Goal: Transaction & Acquisition: Purchase product/service

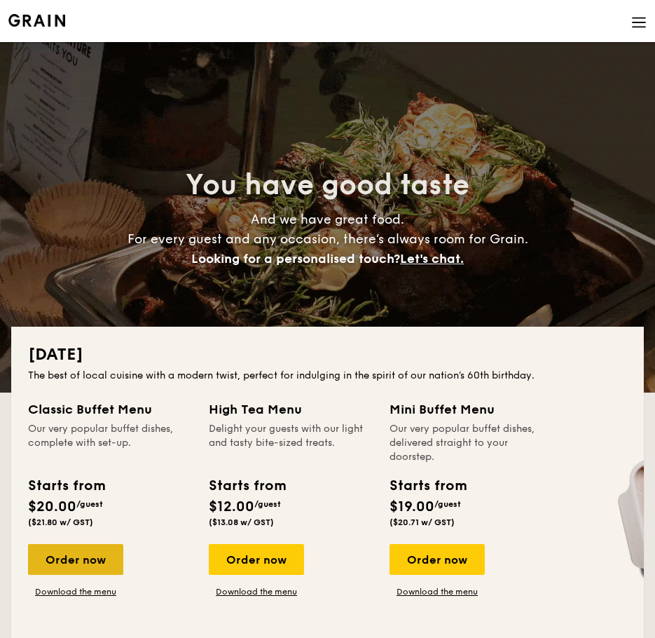
click at [73, 568] on div "Order now" at bounding box center [75, 559] width 95 height 31
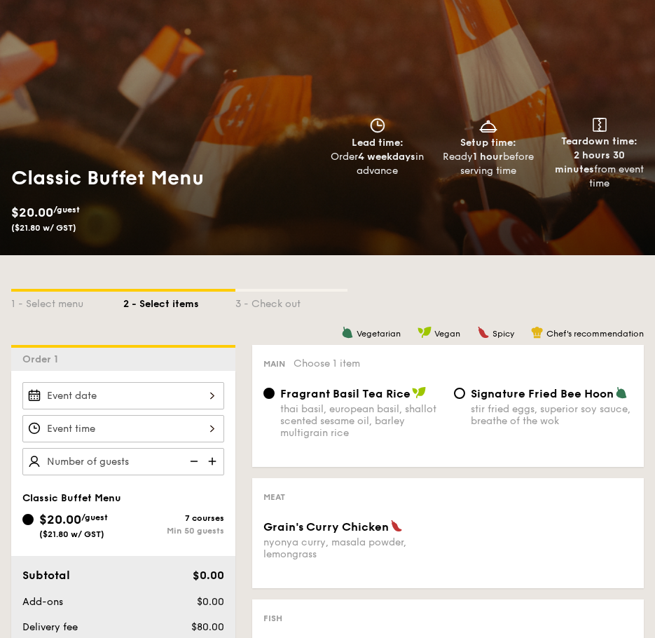
scroll to position [280, 0]
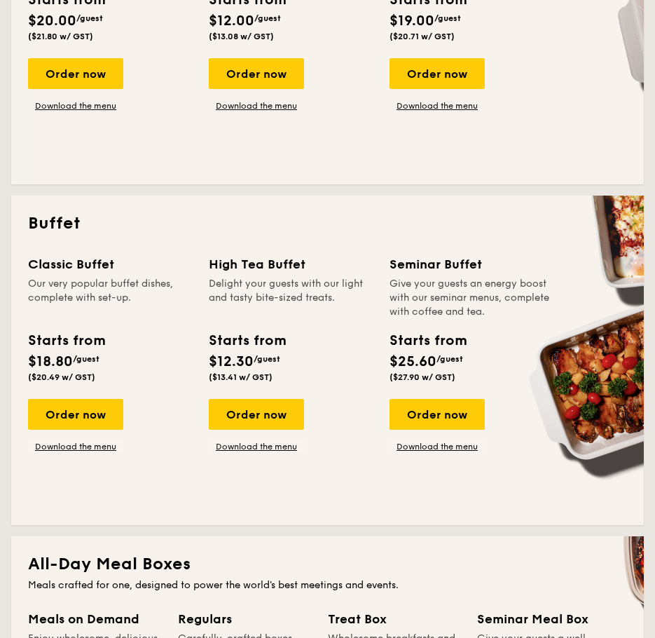
scroll to position [491, 0]
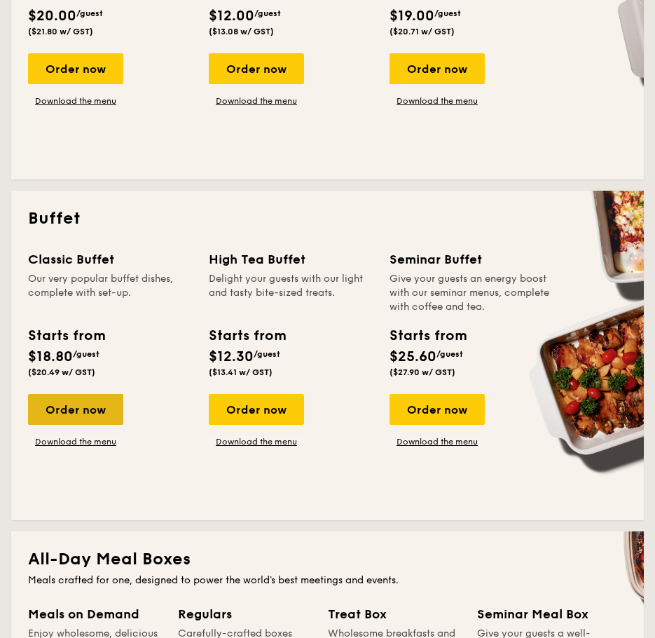
click at [107, 416] on div "Order now" at bounding box center [75, 409] width 95 height 31
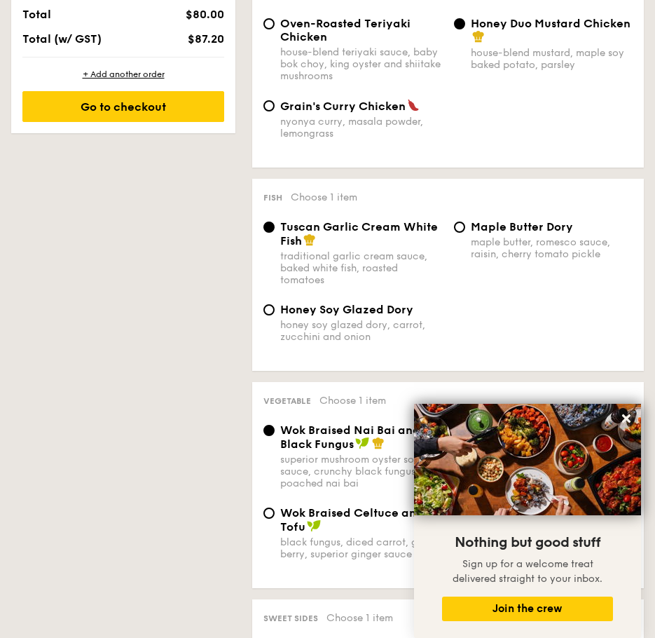
scroll to position [421, 0]
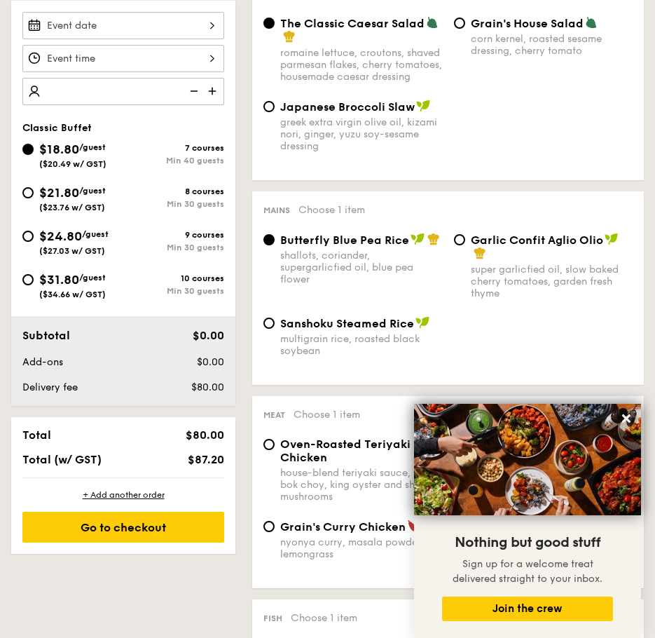
type input "3"
type input "40 guests"
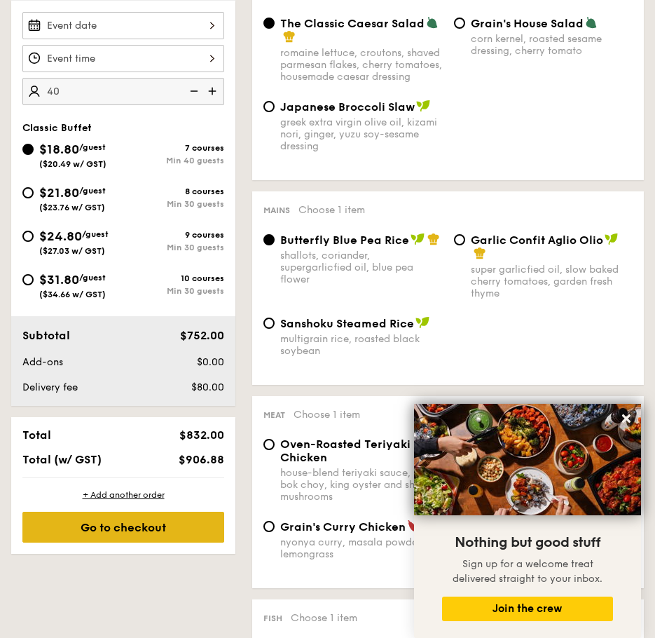
click at [171, 523] on div "Go to checkout" at bounding box center [123, 527] width 202 height 31
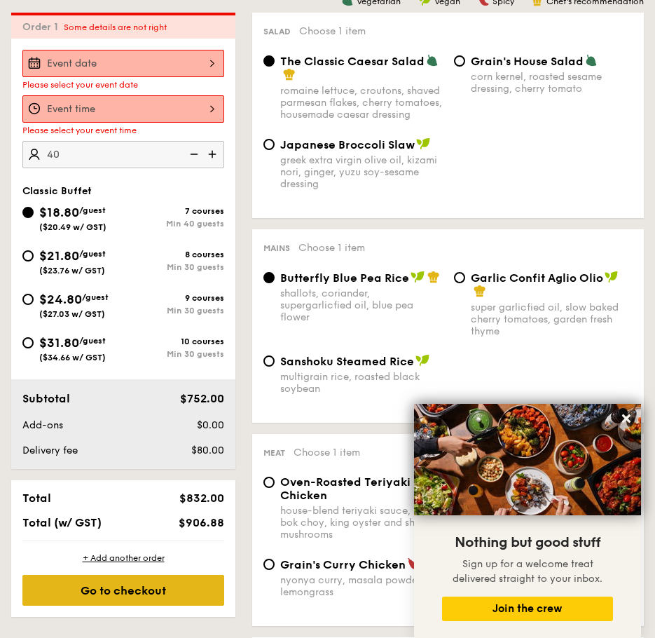
scroll to position [374, 0]
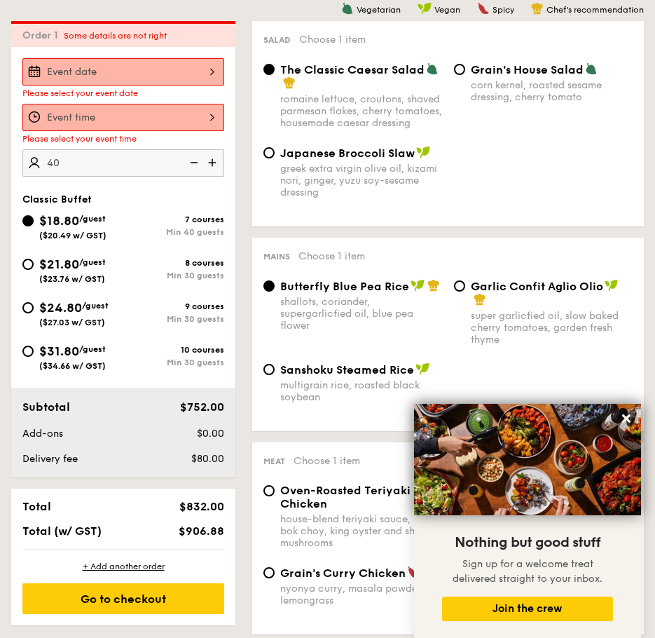
click at [128, 119] on div at bounding box center [123, 117] width 202 height 27
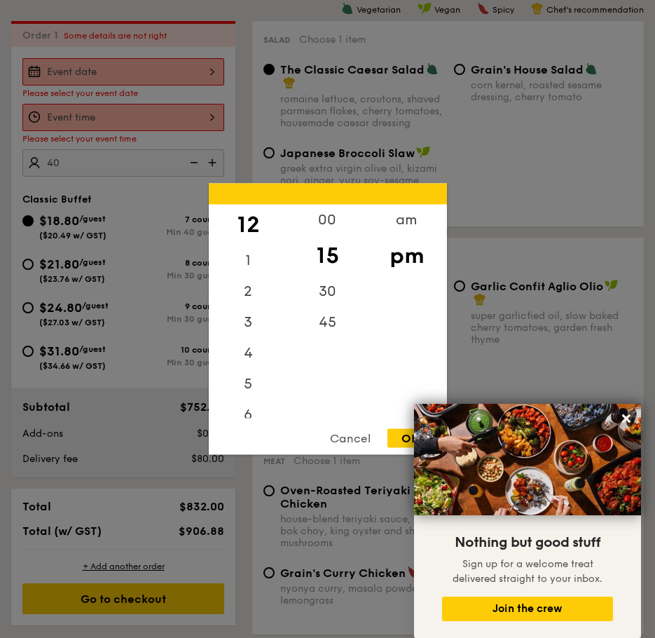
click at [136, 75] on div at bounding box center [327, 319] width 655 height 638
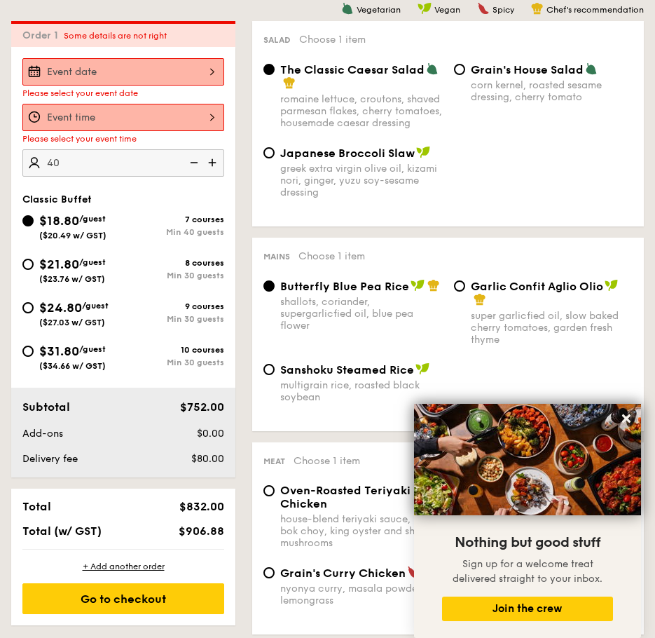
click at [142, 65] on div at bounding box center [327, 319] width 655 height 638
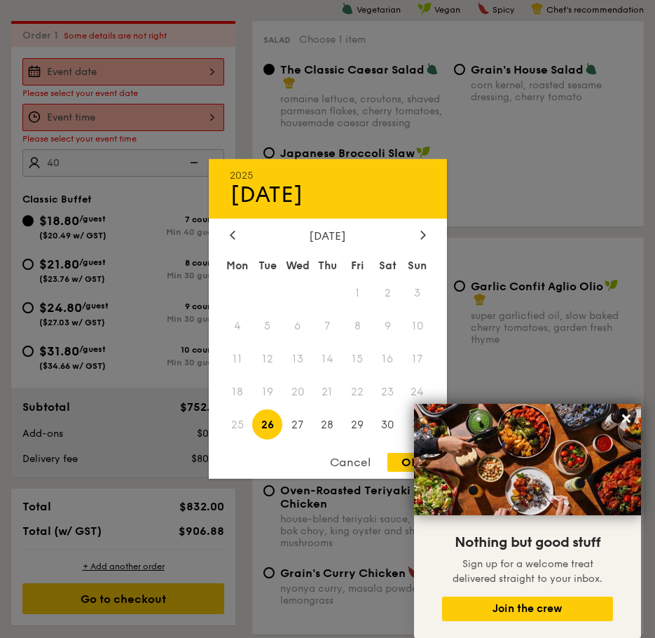
click at [155, 85] on div "2025 Aug 26 August 2025 Mon Tue Wed Thu Fri Sat Sun 1 2 3 4 5 6 7 8 9 10 11 12 …" at bounding box center [123, 71] width 202 height 27
click at [425, 235] on icon at bounding box center [423, 235] width 4 height 8
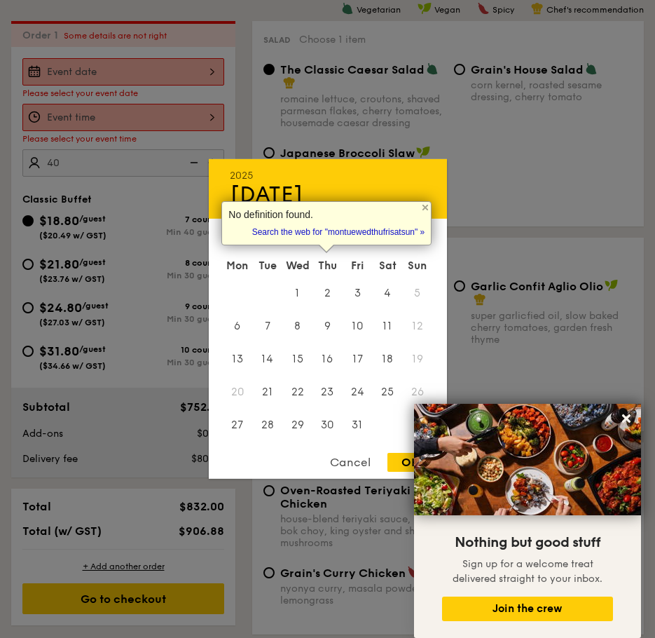
click at [433, 248] on div "October 2025 Mon Tue Wed Thu Fri Sat Sun 1 2 3 4 5 6 7 8 9 10 11 12 13 14 15 16…" at bounding box center [328, 335] width 238 height 213
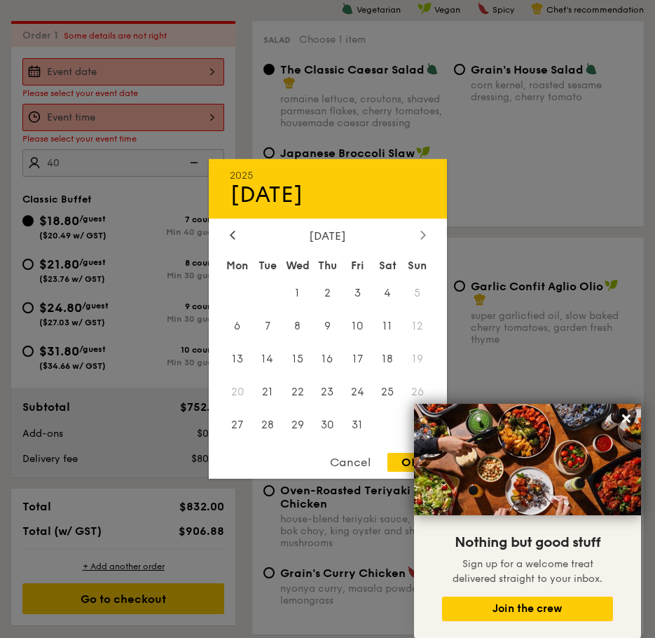
click at [424, 236] on icon at bounding box center [423, 235] width 4 height 8
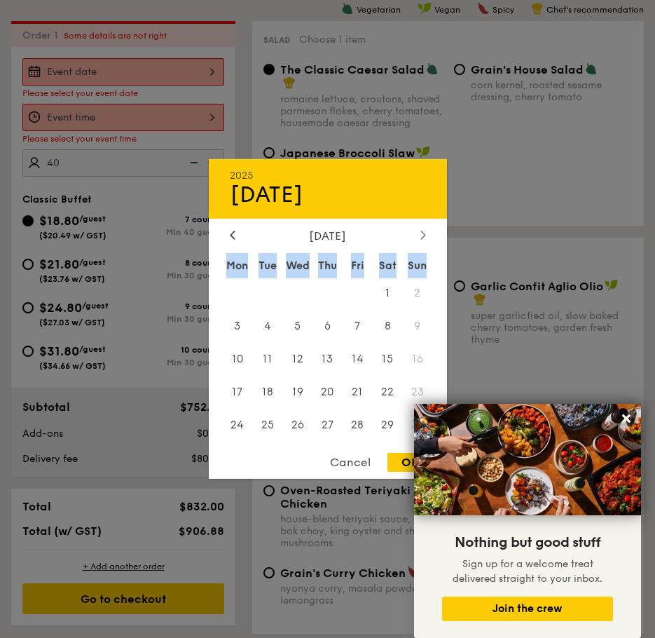
click at [424, 236] on icon at bounding box center [423, 235] width 4 height 8
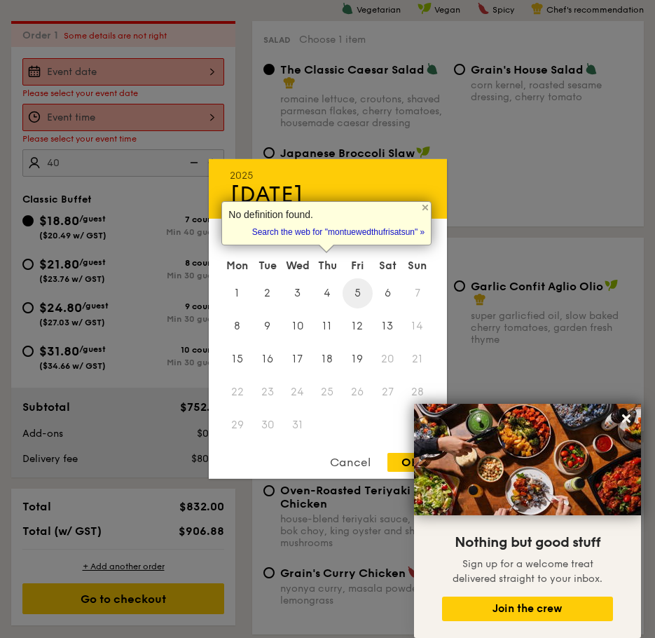
click at [357, 295] on span "5" at bounding box center [358, 293] width 30 height 30
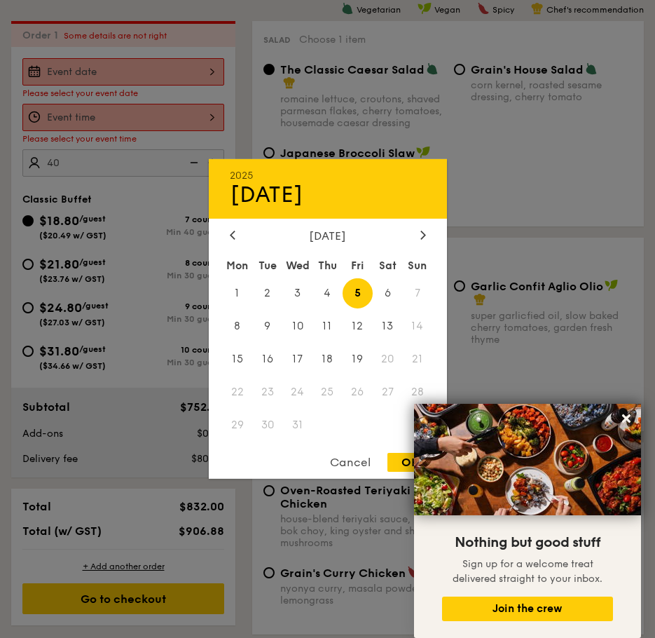
click at [401, 463] on div "OK" at bounding box center [411, 462] width 46 height 19
type input "Dec 05, 2025"
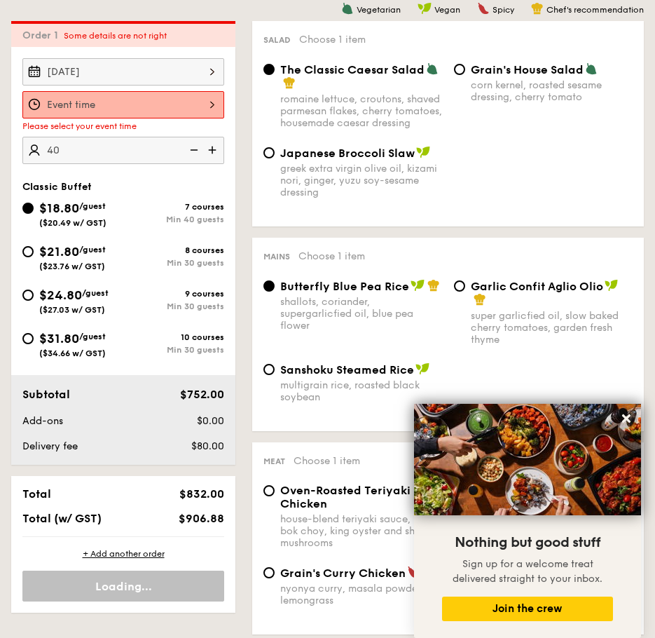
click at [142, 96] on div at bounding box center [123, 104] width 202 height 27
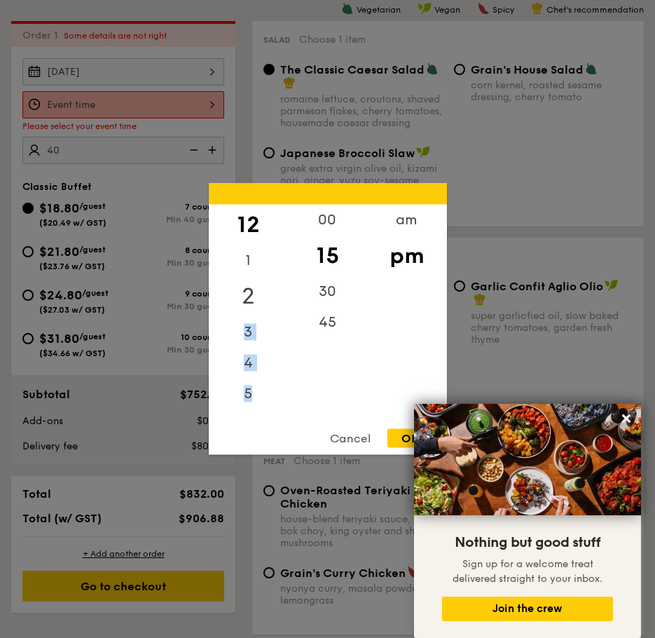
drag, startPoint x: 254, startPoint y: 347, endPoint x: 257, endPoint y: 293, distance: 54.0
click at [257, 291] on div "12 1 2 3 4 5 6 7 8 9 10 11" at bounding box center [248, 312] width 79 height 214
click at [245, 388] on div "5" at bounding box center [248, 389] width 79 height 41
click at [325, 319] on div "45" at bounding box center [327, 327] width 79 height 41
click at [331, 278] on div "30" at bounding box center [327, 286] width 79 height 41
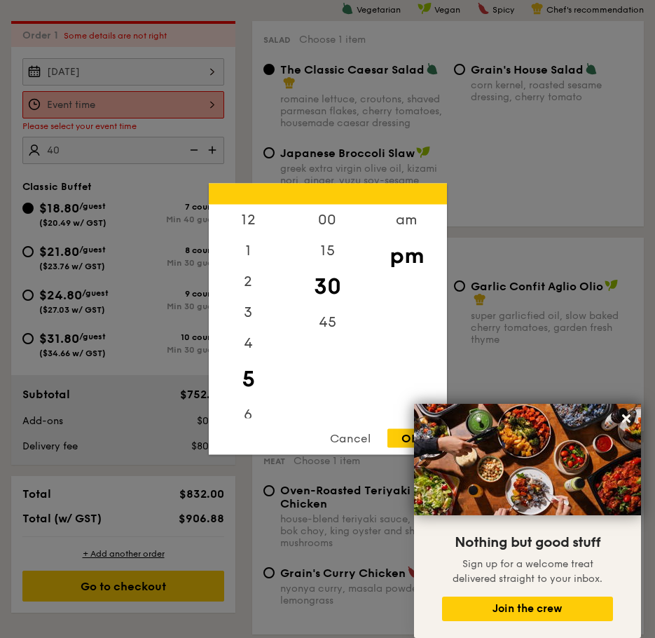
click at [400, 436] on div "OK" at bounding box center [411, 438] width 46 height 19
type input "5:30PM"
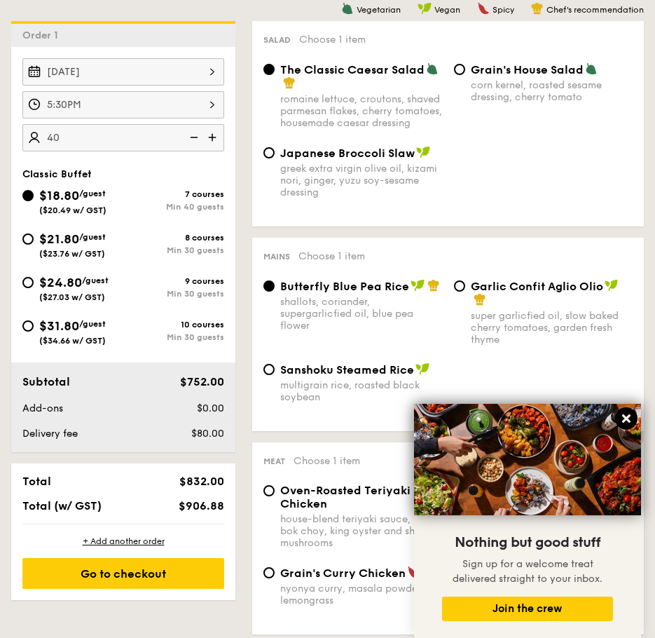
click at [629, 414] on icon at bounding box center [626, 418] width 13 height 13
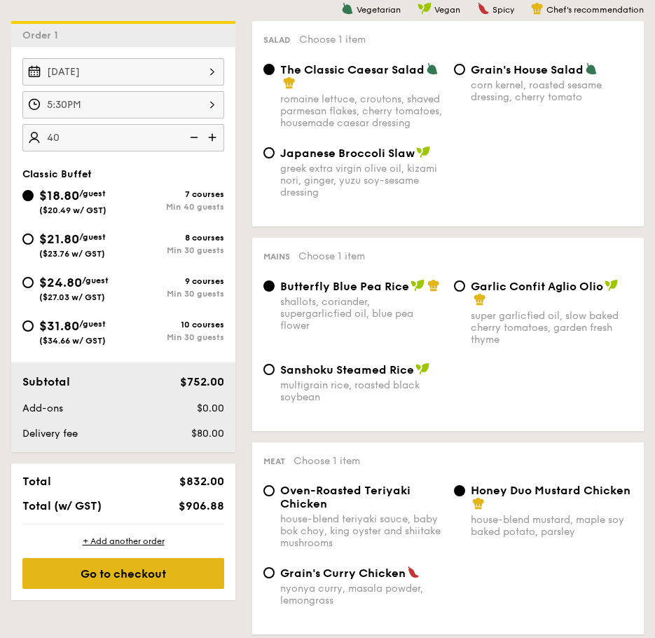
click at [157, 585] on div "Go to checkout" at bounding box center [123, 573] width 202 height 31
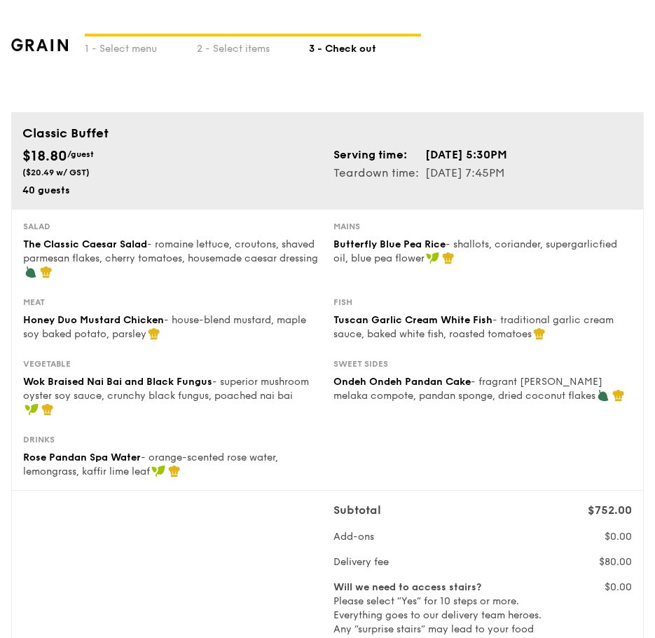
scroll to position [350, 0]
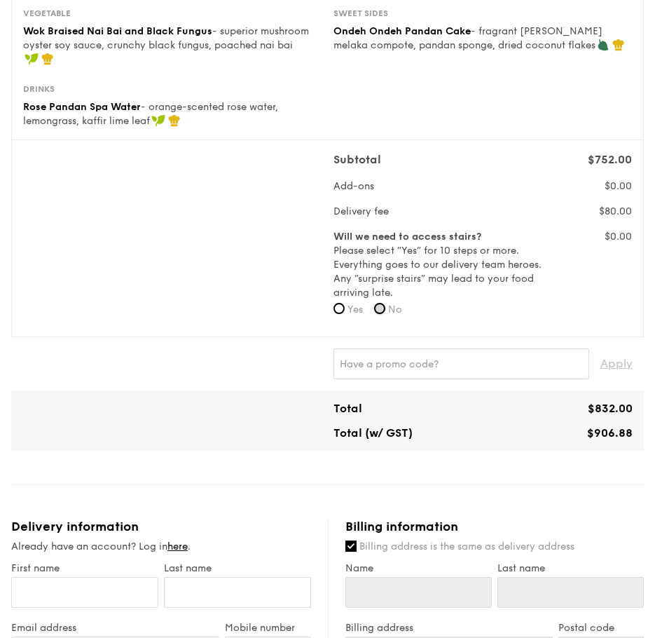
click at [382, 309] on input "No" at bounding box center [379, 308] width 11 height 11
radio input "true"
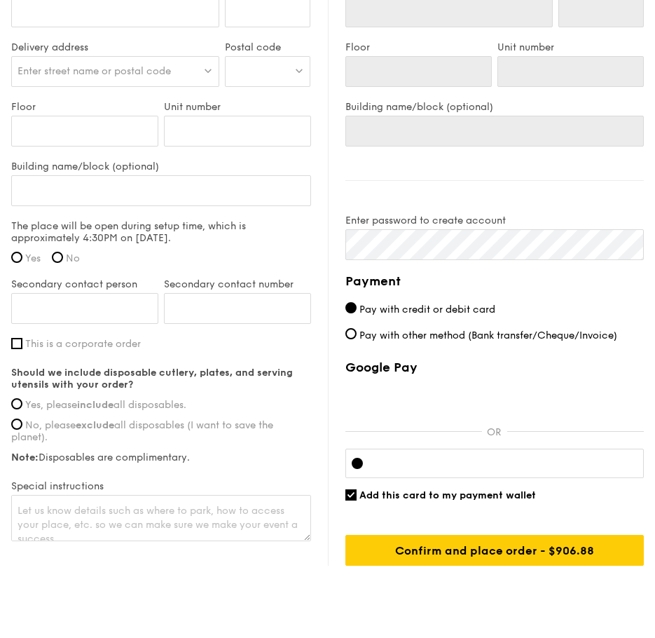
scroll to position [967, 0]
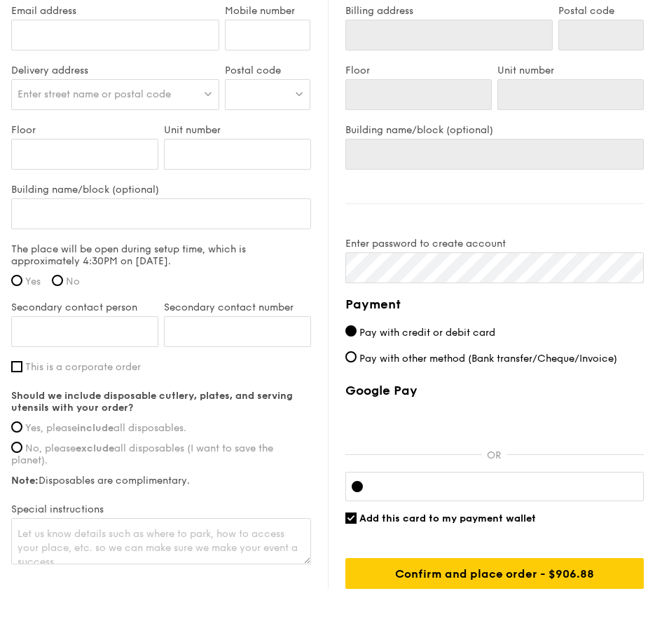
click at [24, 279] on label "Yes" at bounding box center [25, 281] width 29 height 12
click at [22, 279] on input "Yes" at bounding box center [16, 280] width 11 height 11
radio input "true"
click at [183, 426] on span "Yes, please include all disposables." at bounding box center [105, 428] width 161 height 12
click at [22, 426] on input "Yes, please include all disposables." at bounding box center [16, 426] width 11 height 11
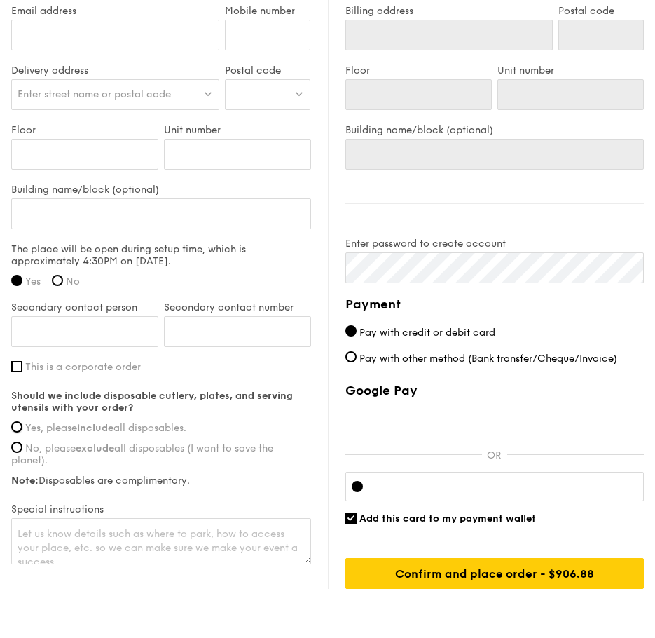
radio input "true"
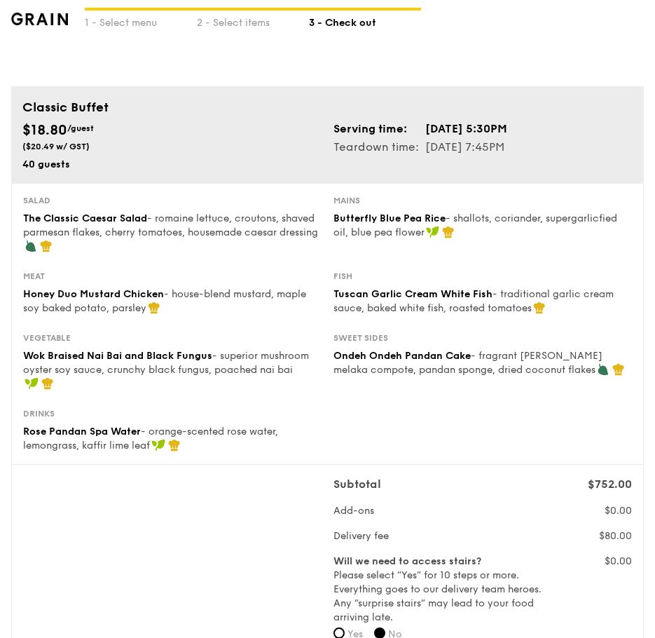
scroll to position [0, 0]
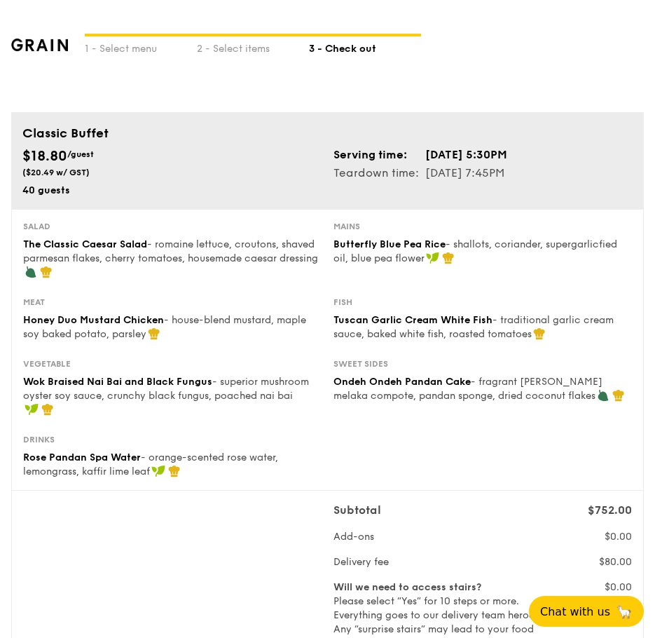
click at [130, 439] on div "Drinks" at bounding box center [172, 439] width 299 height 11
